Goal: Task Accomplishment & Management: Complete application form

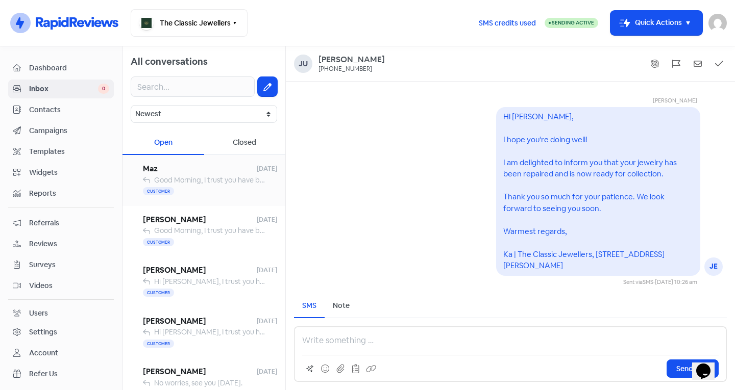
click at [178, 182] on span "Good Morning, I trust you have been well since we last spoke. I am checking in …" at bounding box center [738, 180] width 1169 height 9
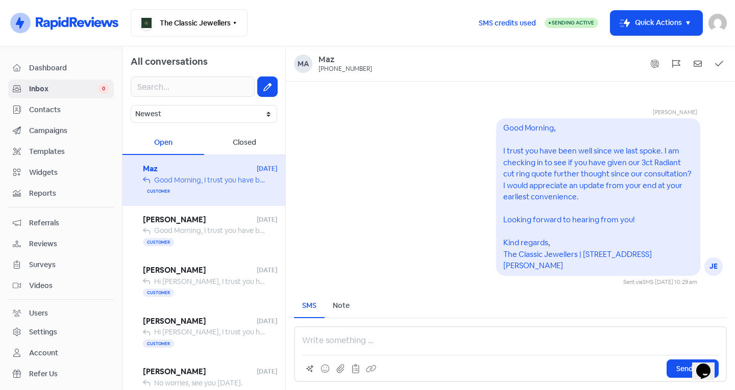
click at [74, 100] on div "Dashboard Inbox 0 Contacts Campaigns Templates Widgets Reports Referrals Review…" at bounding box center [61, 232] width 106 height 346
click at [82, 110] on span "Contacts" at bounding box center [69, 110] width 80 height 11
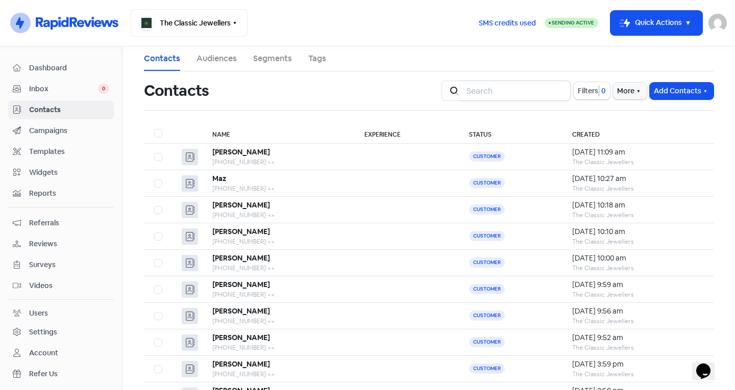
click at [477, 90] on input "search" at bounding box center [515, 91] width 110 height 20
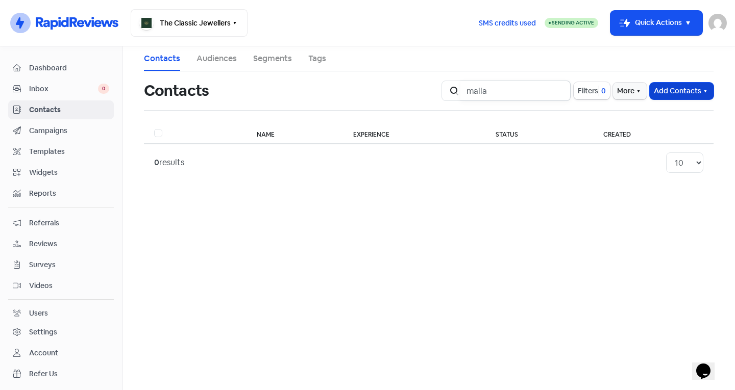
type input "maila"
click at [666, 90] on button "Add Contacts" at bounding box center [682, 91] width 64 height 17
click at [656, 110] on button "Add a contact" at bounding box center [653, 113] width 119 height 20
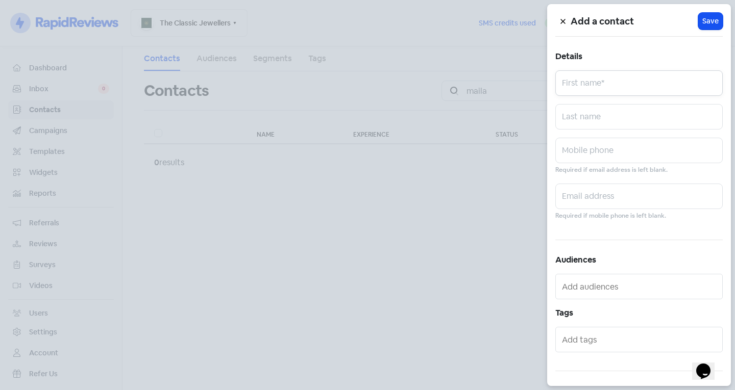
click at [618, 84] on input "text" at bounding box center [638, 83] width 167 height 26
type input "Maila"
click at [594, 123] on input "text" at bounding box center [638, 117] width 167 height 26
type input "[PERSON_NAME]"
click at [606, 153] on input "text" at bounding box center [638, 151] width 167 height 26
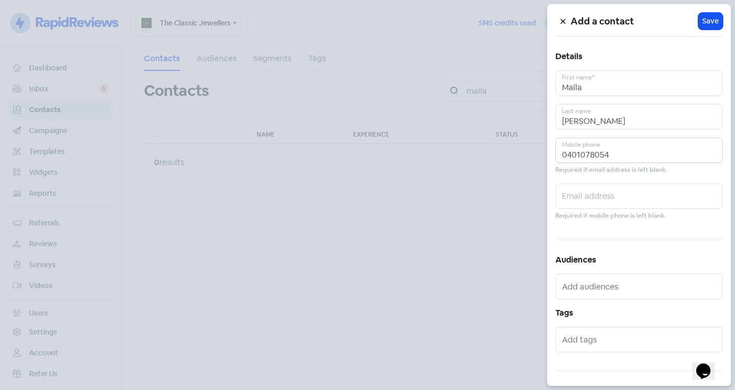
scroll to position [56, 0]
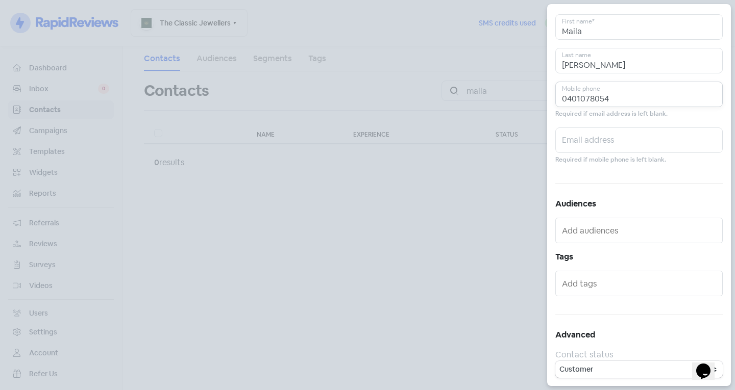
type input "0401078054"
click at [599, 274] on div at bounding box center [638, 284] width 167 height 26
click at [593, 299] on div "Add a contact Icon For Loading Save Details [PERSON_NAME] First name* [PERSON_N…" at bounding box center [639, 195] width 184 height 382
click at [576, 283] on input "text" at bounding box center [640, 284] width 156 height 16
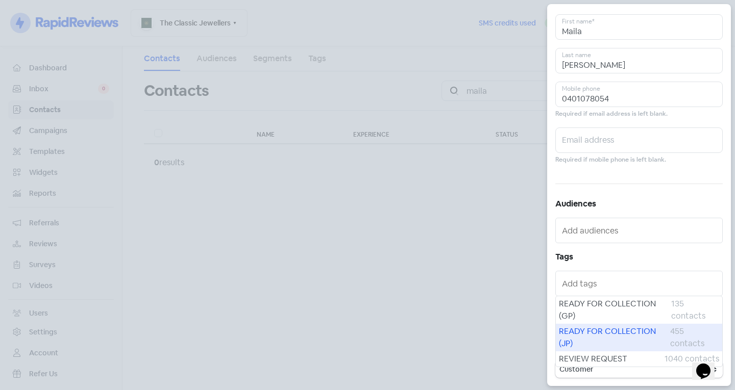
click at [599, 339] on span "READY FOR COLLECTION (JP)" at bounding box center [614, 338] width 111 height 24
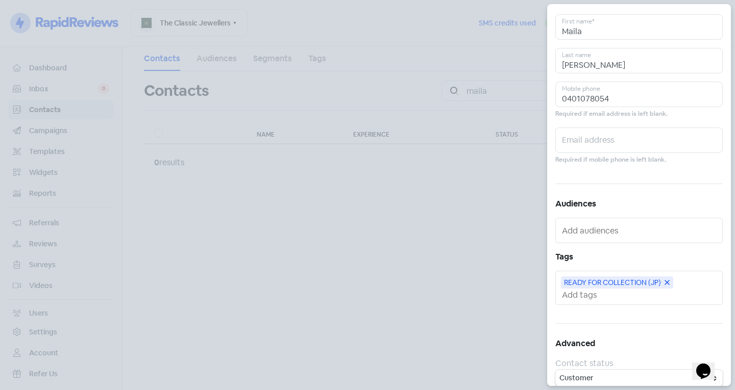
click at [586, 295] on input "text" at bounding box center [640, 295] width 156 height 11
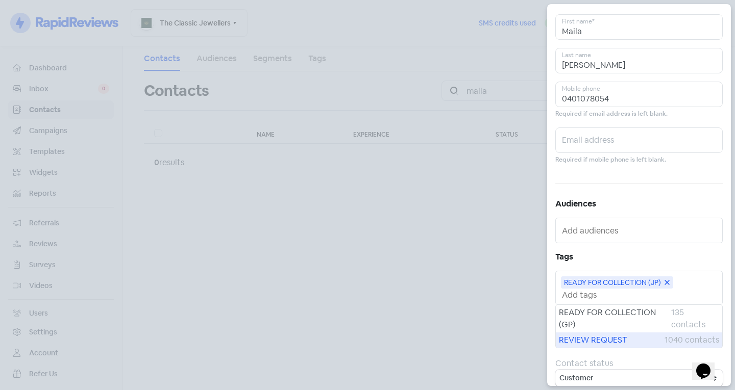
click at [597, 337] on span "REVIEW REQUEST" at bounding box center [612, 340] width 106 height 12
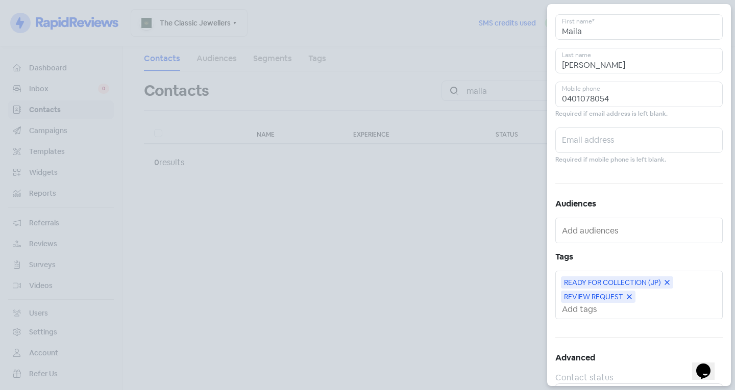
scroll to position [0, 0]
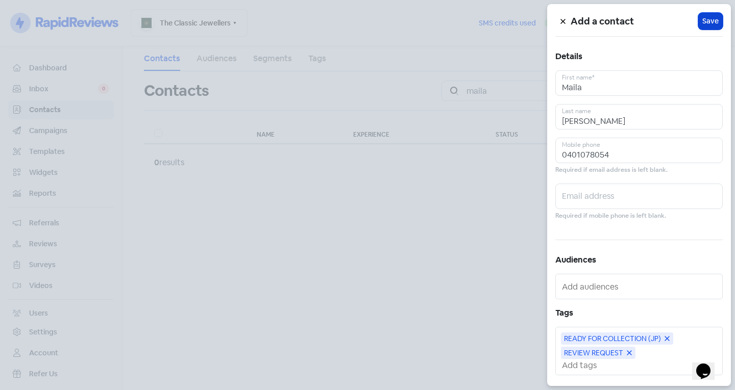
click at [705, 27] on button "Icon For Loading Save" at bounding box center [710, 21] width 24 height 17
